Goal: Task Accomplishment & Management: Complete application form

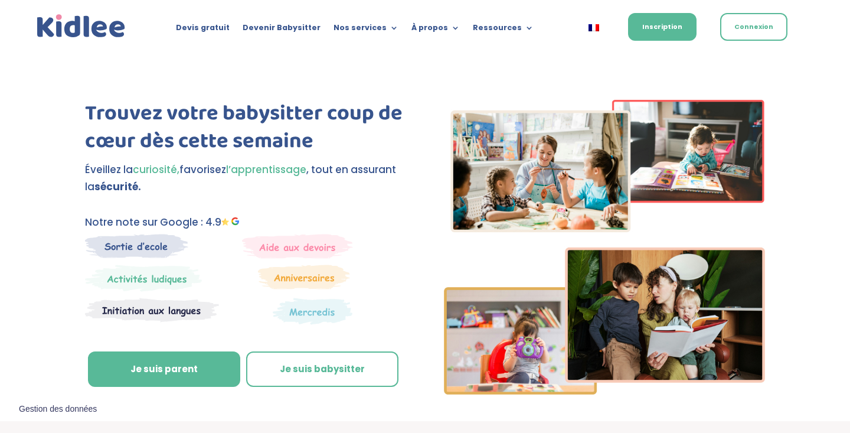
click at [247, 172] on span "l’apprentissage" at bounding box center [266, 169] width 80 height 14
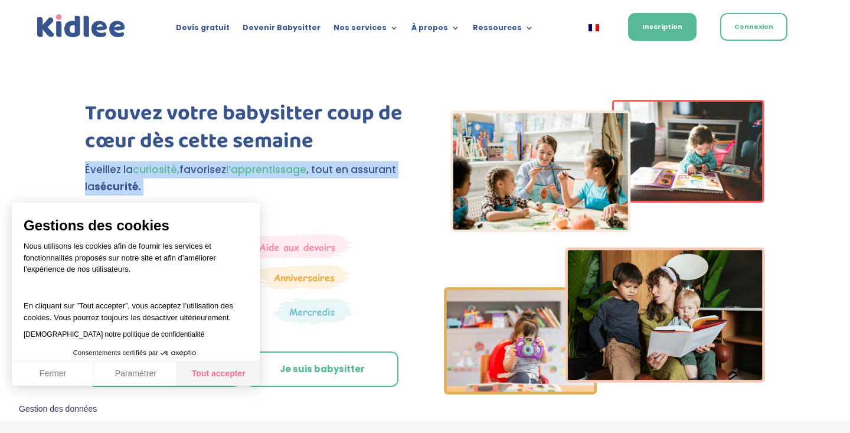
click at [198, 377] on button "Tout accepter" at bounding box center [218, 373] width 83 height 25
checkbox input "true"
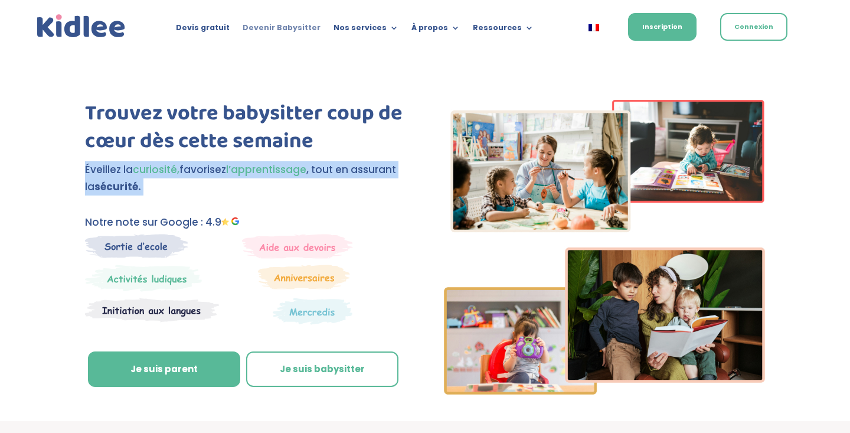
click at [305, 29] on link "Devenir Babysitter" at bounding box center [282, 30] width 78 height 13
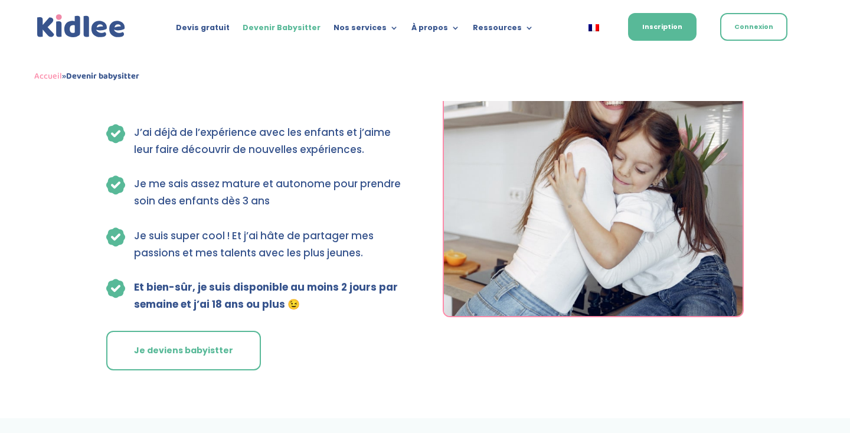
scroll to position [3347, 0]
